Goal: Information Seeking & Learning: Learn about a topic

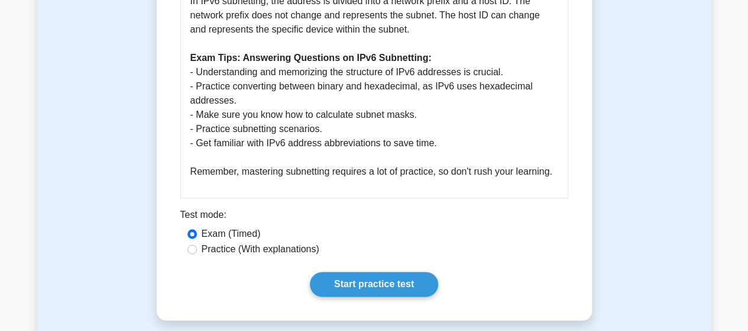
scroll to position [613, 0]
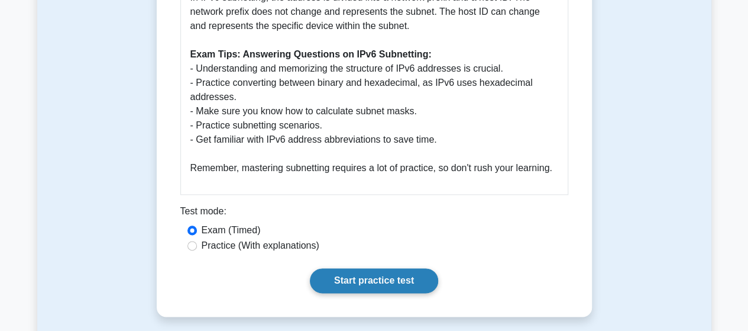
click at [359, 281] on link "Start practice test" at bounding box center [374, 280] width 128 height 25
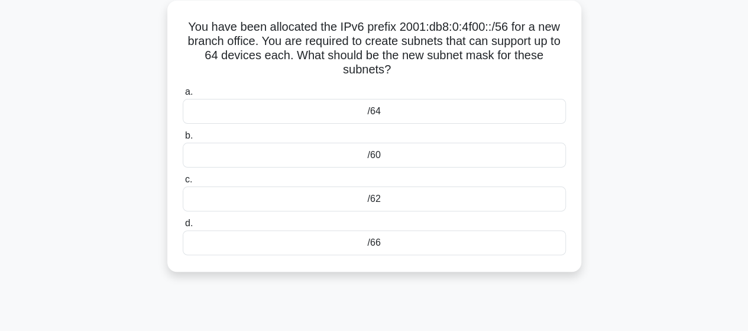
scroll to position [17, 0]
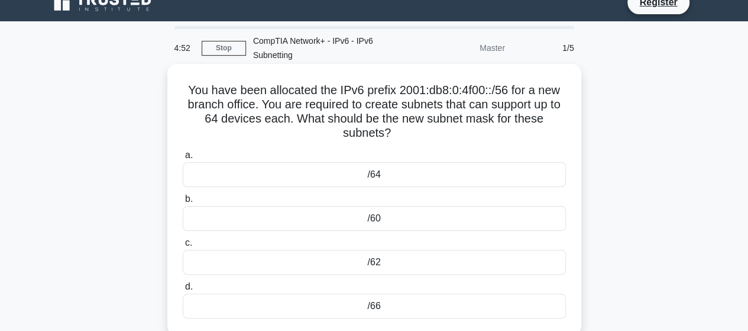
click at [382, 176] on div "/64" at bounding box center [374, 174] width 383 height 25
click at [183, 159] on input "a. /64" at bounding box center [183, 155] width 0 height 8
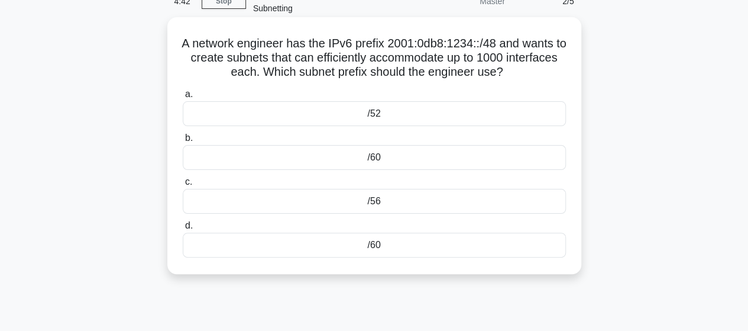
scroll to position [64, 0]
click at [380, 198] on div "/56" at bounding box center [374, 200] width 383 height 25
click at [183, 185] on input "c. /56" at bounding box center [183, 181] width 0 height 8
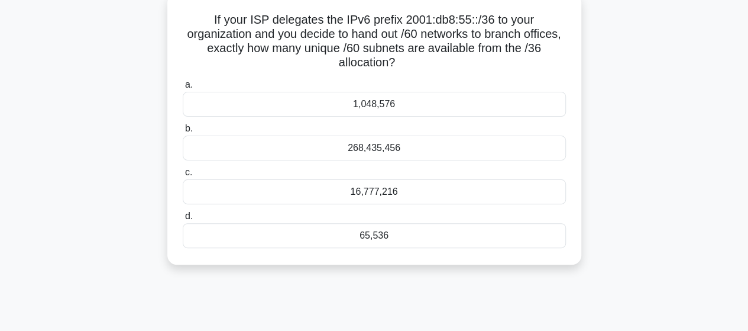
scroll to position [88, 0]
click at [372, 153] on div "268,435,456" at bounding box center [374, 147] width 383 height 25
click at [183, 132] on input "b. 268,435,456" at bounding box center [183, 128] width 0 height 8
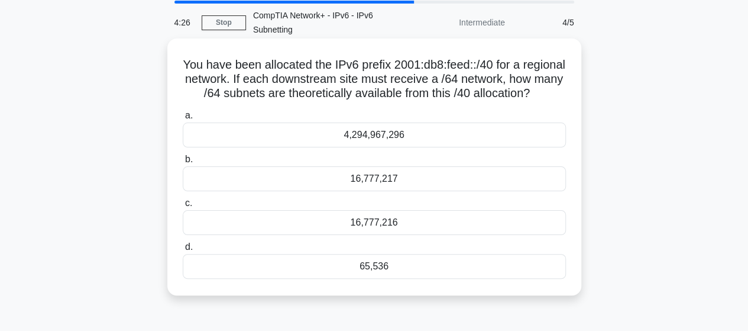
scroll to position [43, 0]
click at [348, 234] on div "16,777,216" at bounding box center [374, 221] width 383 height 25
click at [183, 206] on input "c. 16,777,216" at bounding box center [183, 203] width 0 height 8
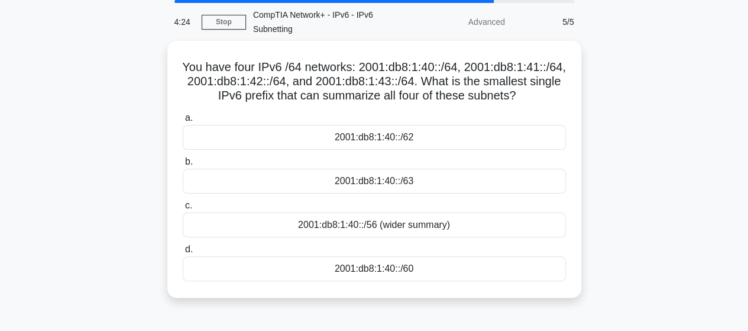
scroll to position [0, 0]
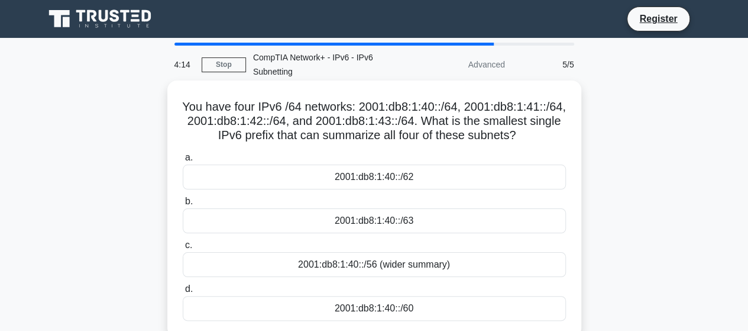
click at [273, 184] on div "2001:db8:1:40::/62" at bounding box center [374, 176] width 383 height 25
click at [183, 162] on input "a. 2001:db8:1:40::/62" at bounding box center [183, 158] width 0 height 8
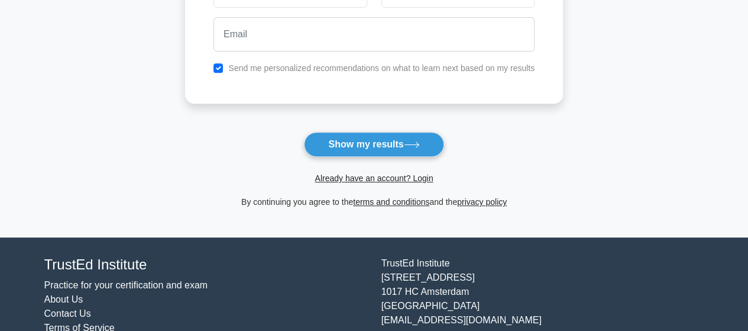
scroll to position [227, 0]
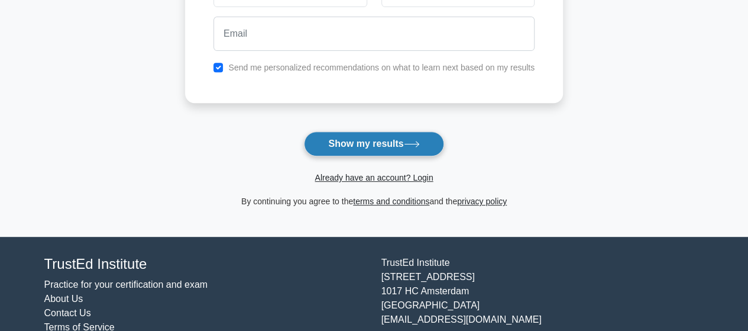
click at [350, 137] on button "Show my results" at bounding box center [374, 143] width 140 height 25
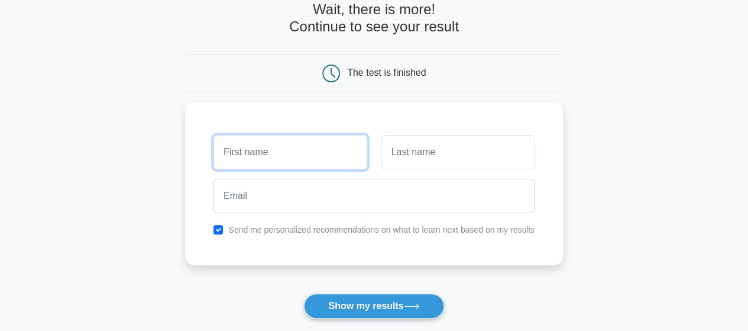
scroll to position [51, 0]
